Goal: Navigation & Orientation: Understand site structure

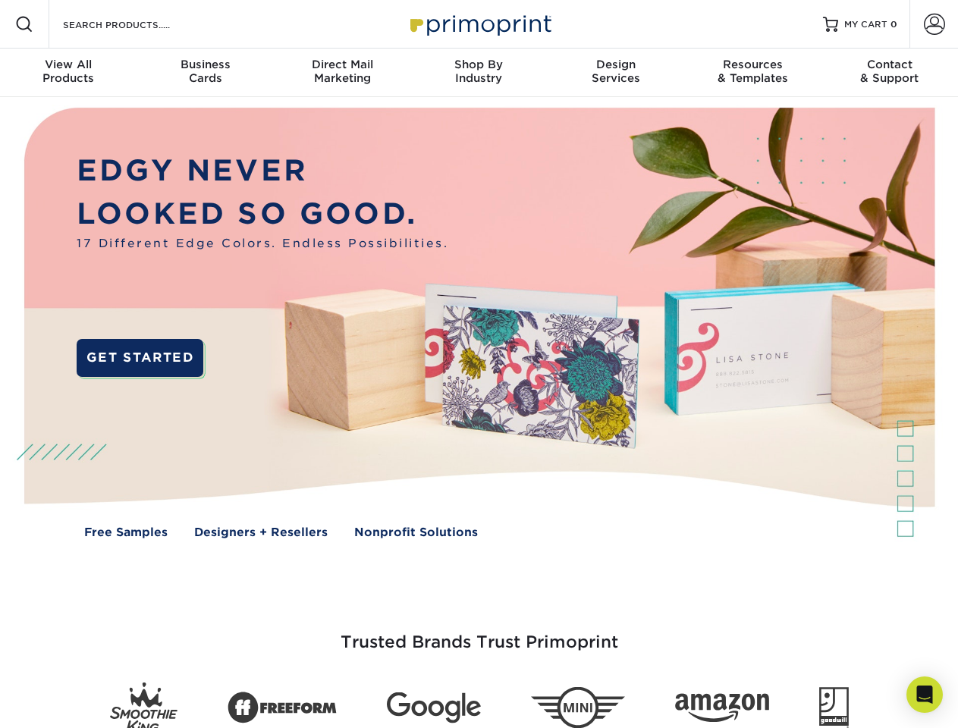
click at [479, 364] on img at bounding box center [479, 334] width 949 height 474
click at [24, 24] on span at bounding box center [24, 24] width 18 height 18
click at [934, 24] on span at bounding box center [934, 24] width 21 height 21
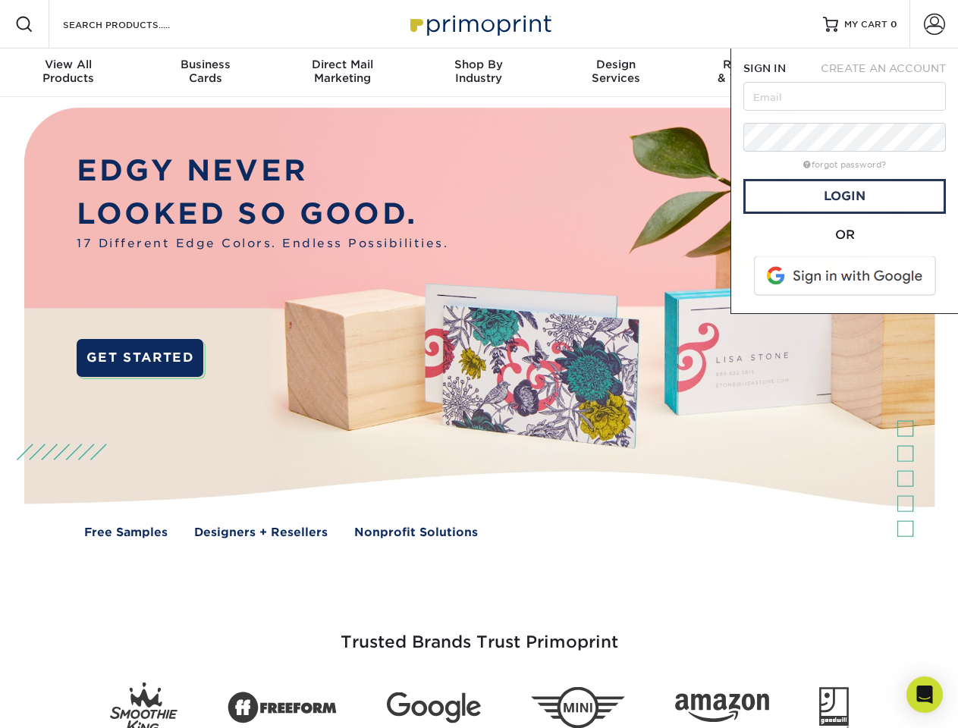
click at [68, 73] on div "View All Products" at bounding box center [68, 71] width 137 height 27
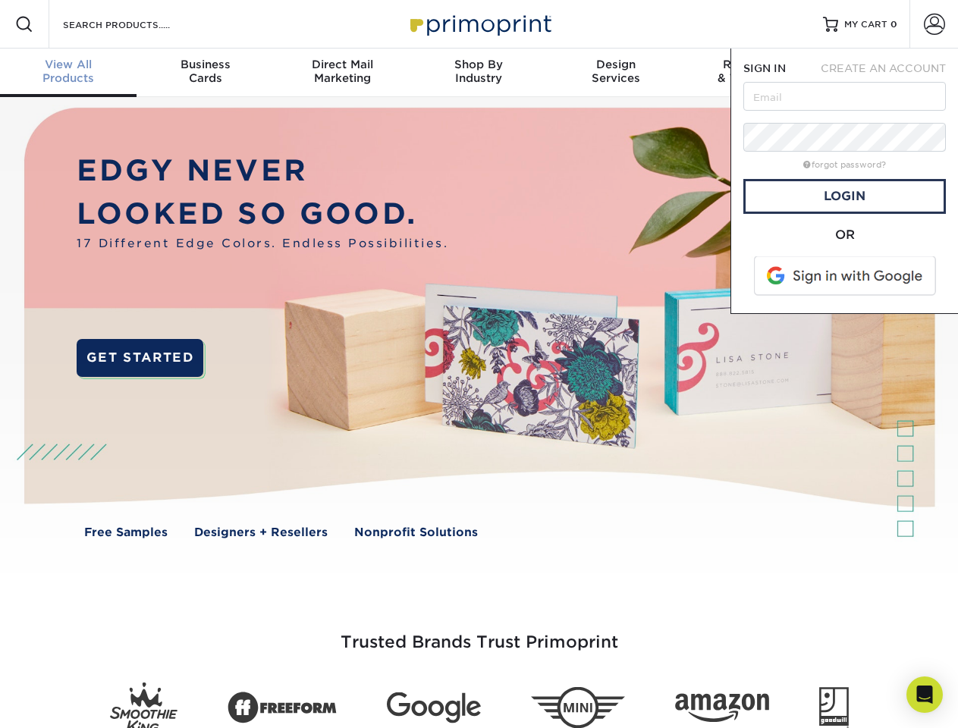
click at [205, 73] on div "Business Cards" at bounding box center [205, 71] width 137 height 27
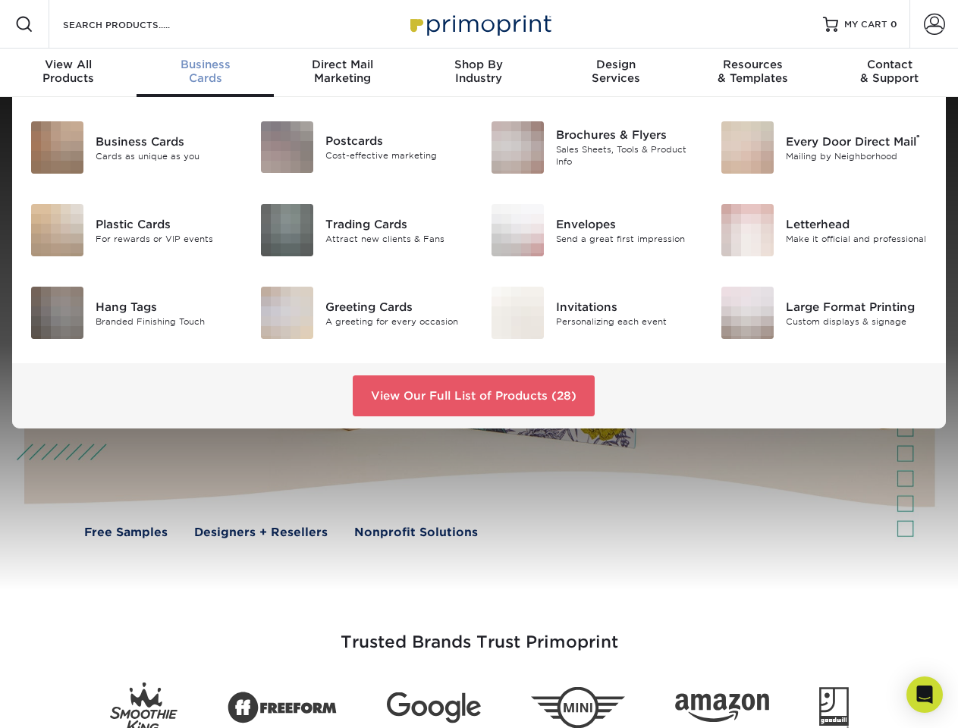
click at [342, 73] on div "Direct Mail Marketing" at bounding box center [342, 71] width 137 height 27
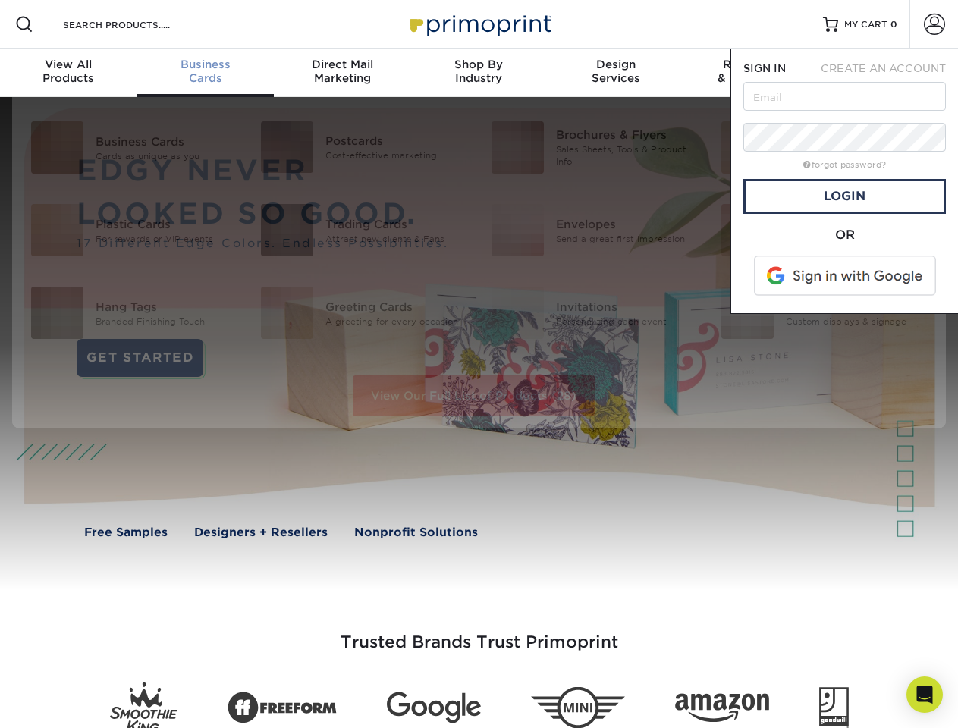
click at [479, 73] on div "Shop By Industry" at bounding box center [479, 71] width 137 height 27
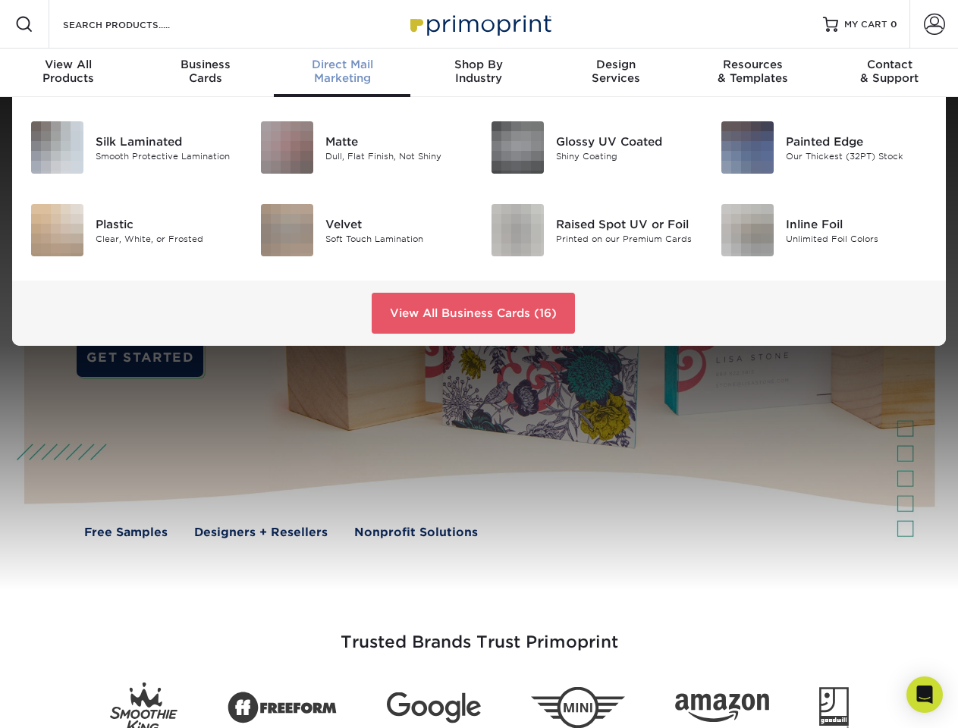
click at [616, 73] on div "Design Services" at bounding box center [616, 71] width 137 height 27
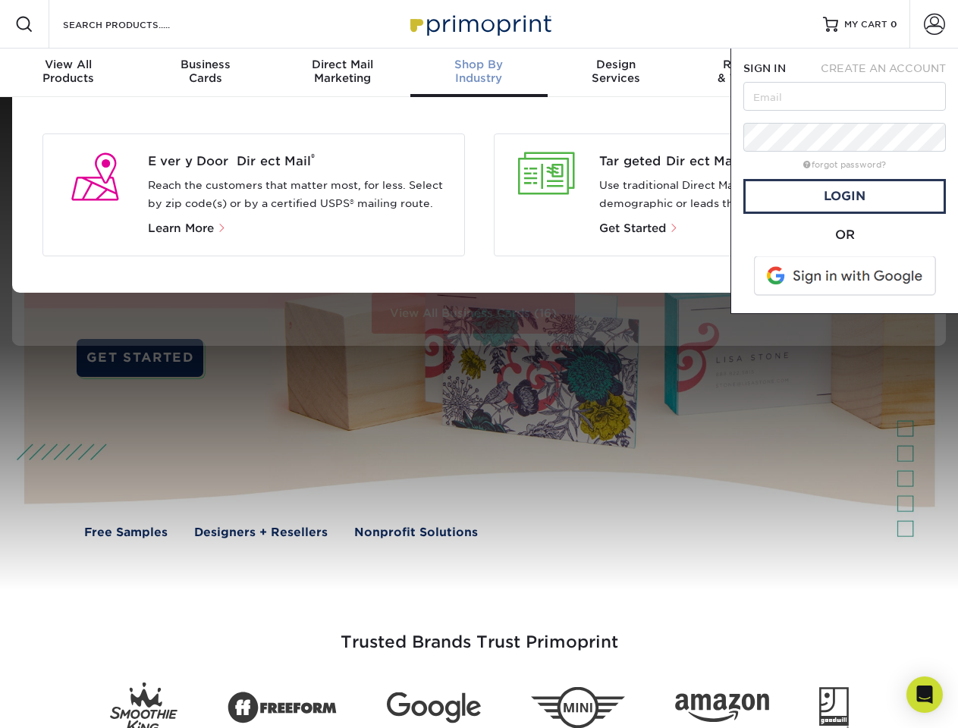
click at [753, 73] on span "SIGN IN" at bounding box center [765, 68] width 42 height 12
click at [890, 73] on div "Contact & Support" at bounding box center [890, 71] width 137 height 27
